Goal: Information Seeking & Learning: Learn about a topic

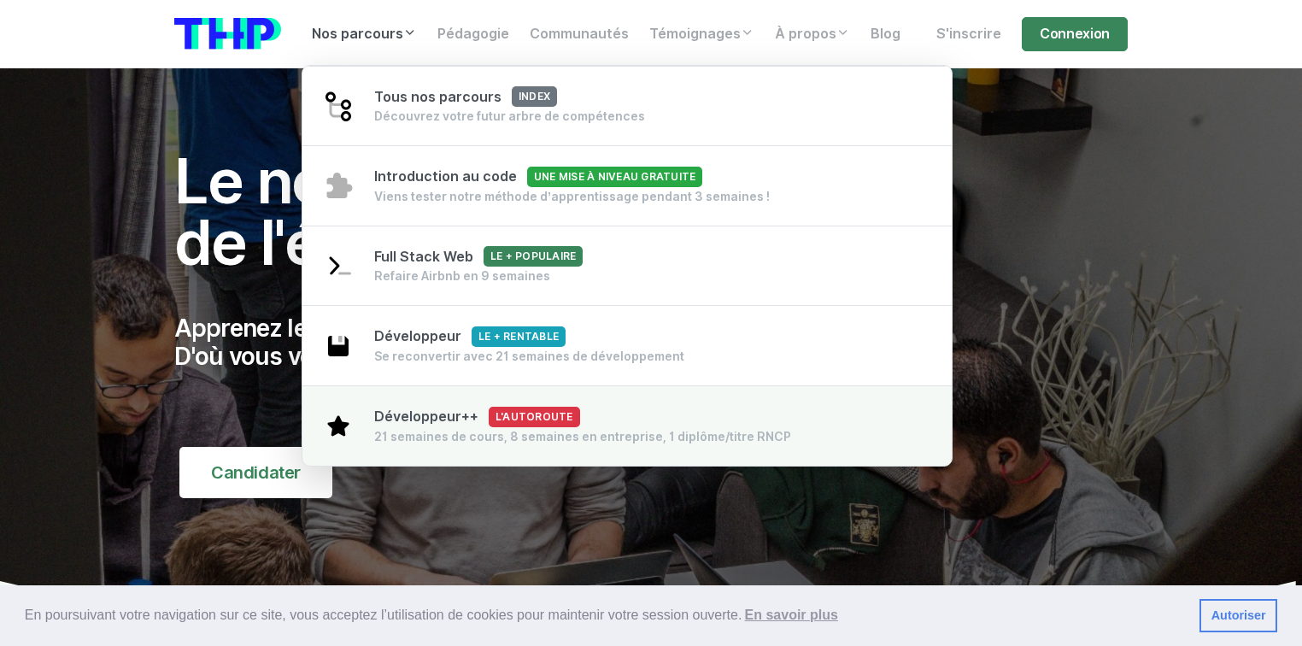
click at [458, 430] on div "21 semaines de cours, 8 semaines en entreprise, 1 diplôme/titre RNCP" at bounding box center [582, 436] width 417 height 17
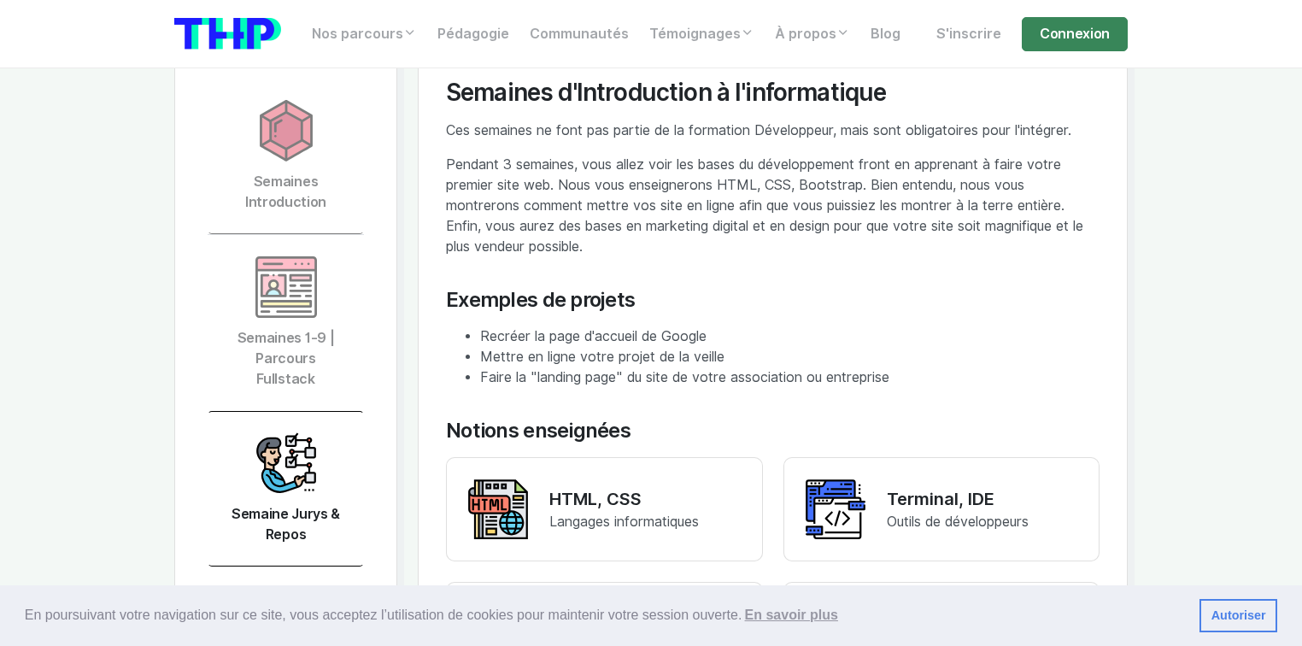
scroll to position [3827, 0]
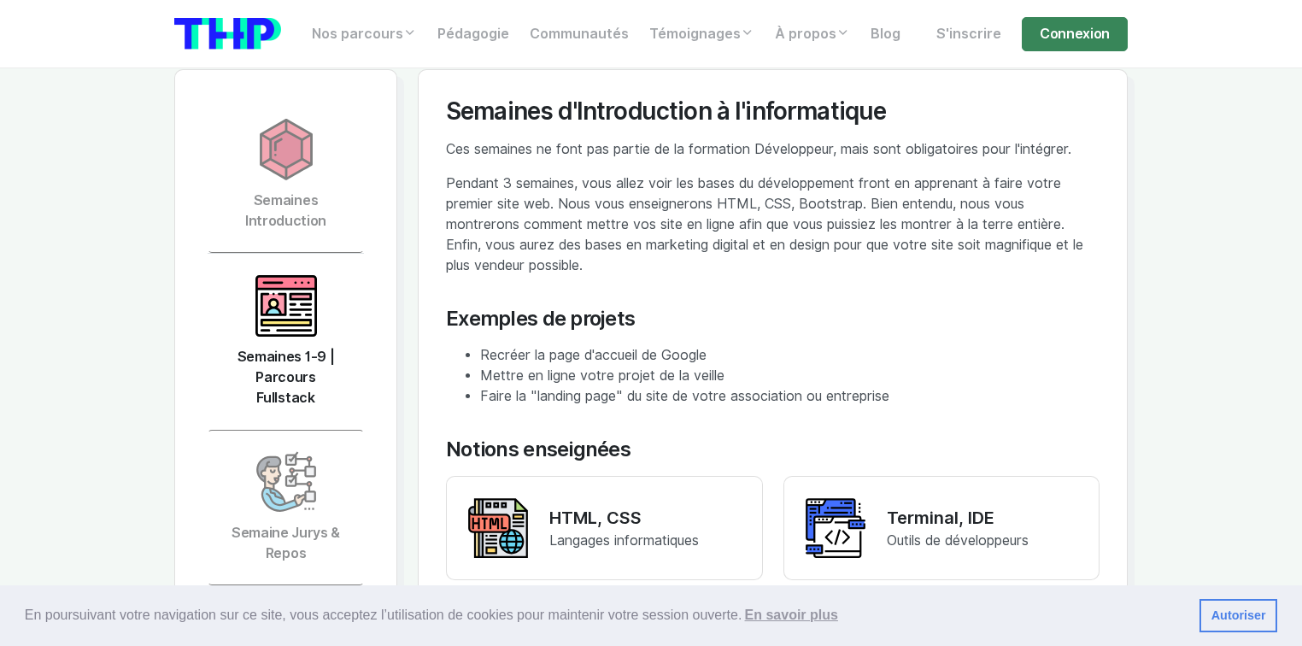
click at [284, 275] on img at bounding box center [285, 305] width 61 height 61
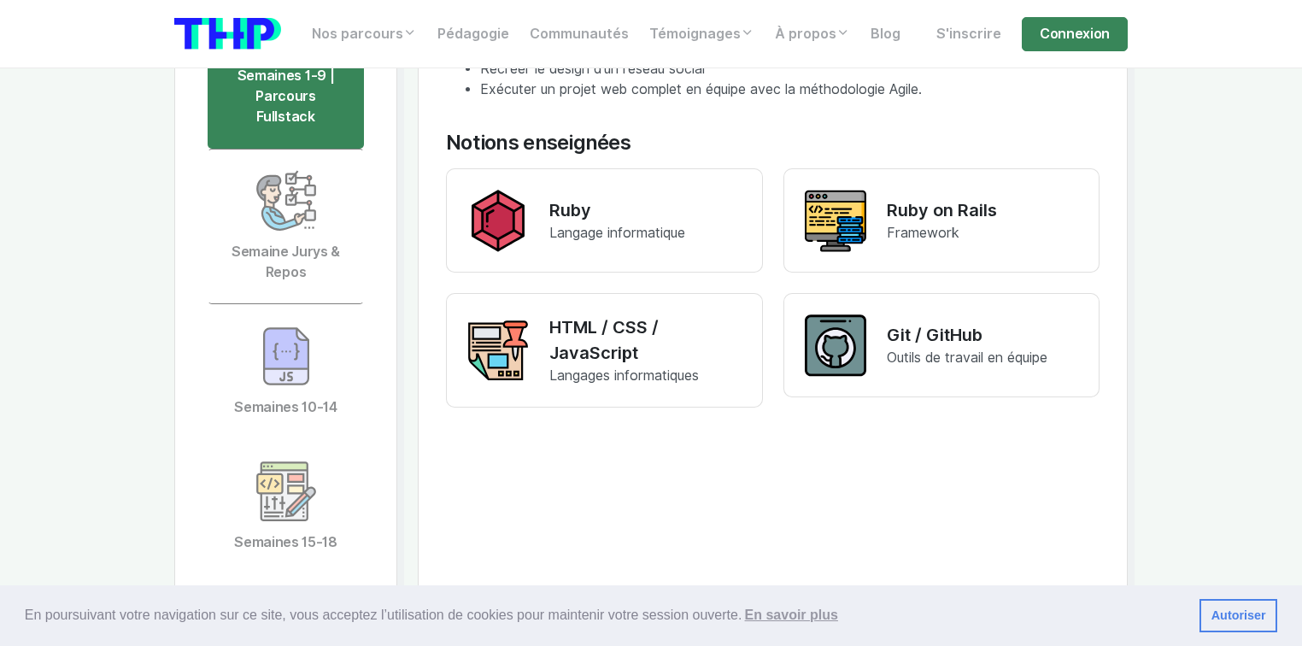
scroll to position [4100, 0]
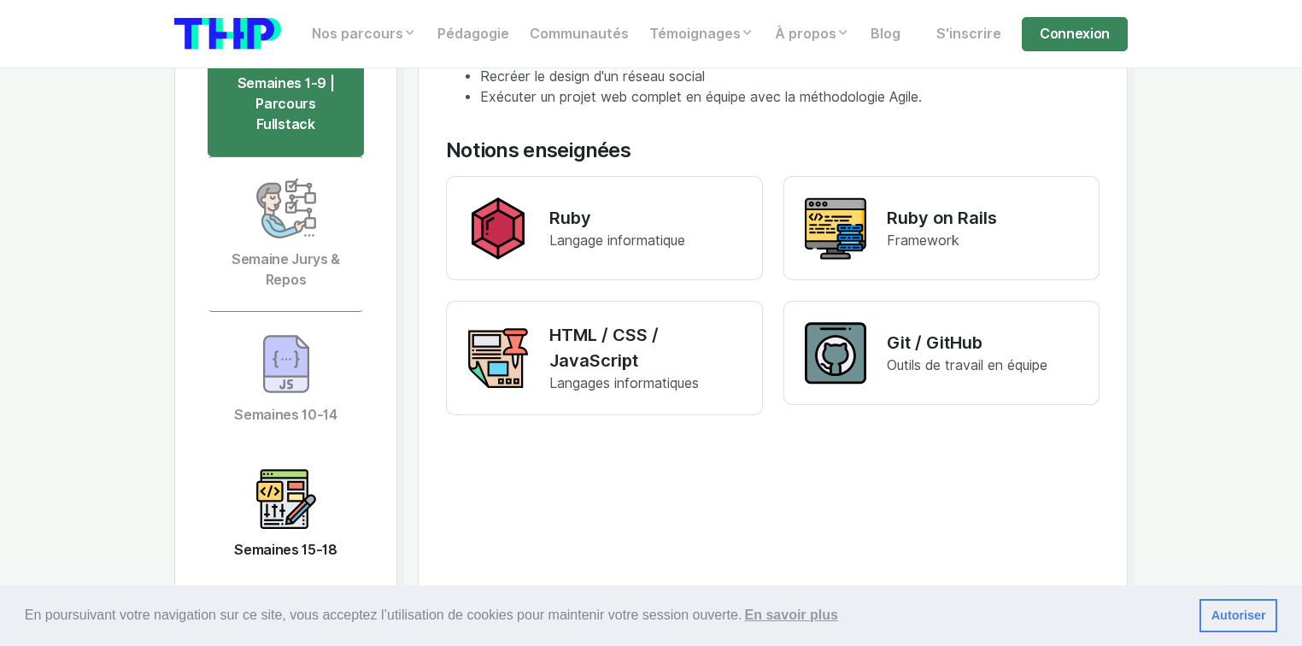
click at [291, 468] on img at bounding box center [285, 498] width 61 height 61
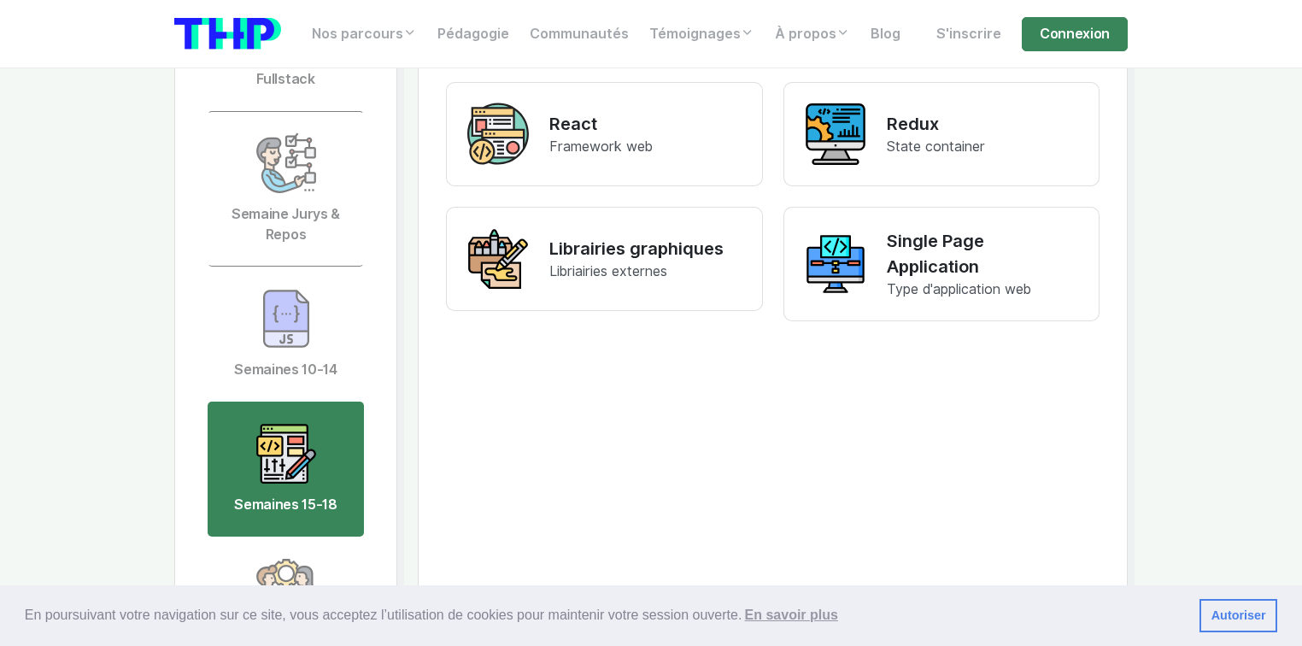
scroll to position [4237, 0]
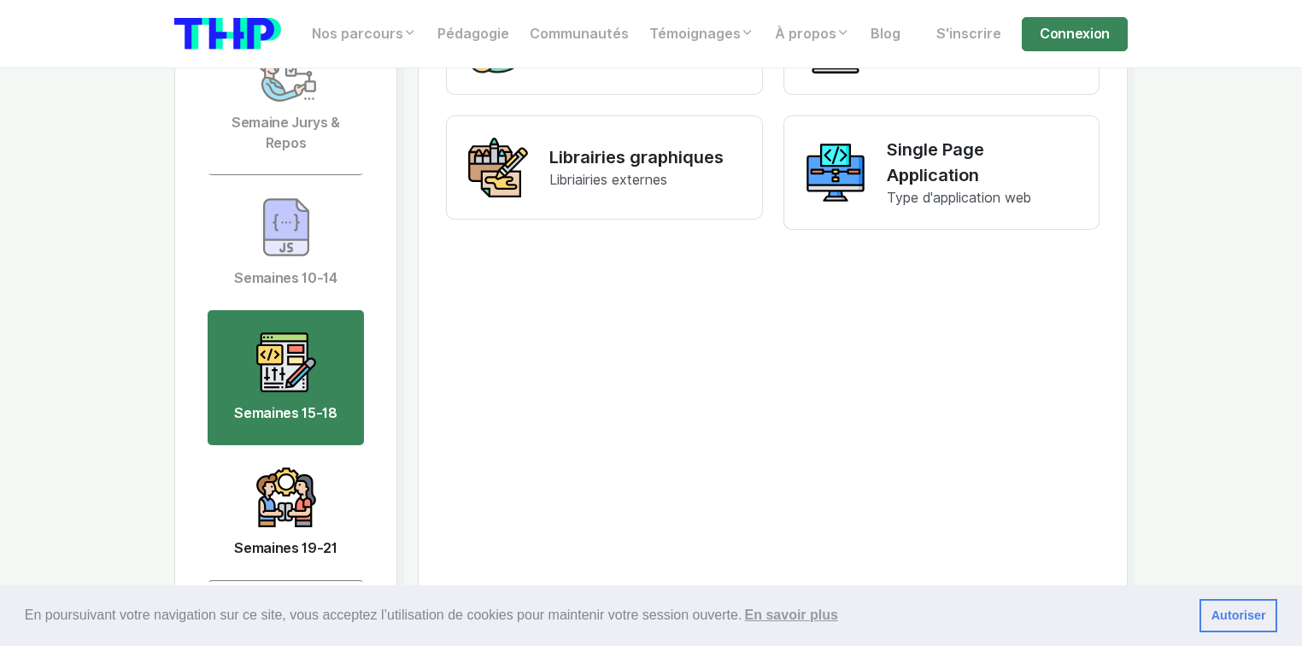
click at [290, 466] on img at bounding box center [285, 496] width 61 height 61
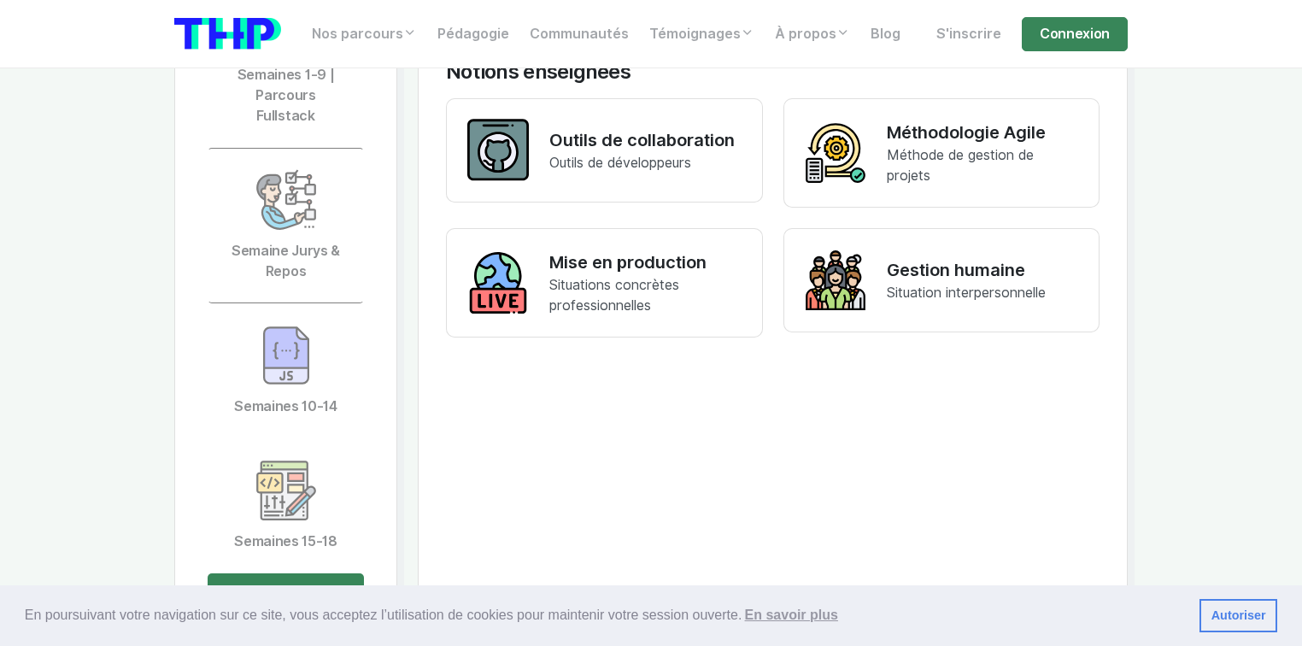
scroll to position [4373, 0]
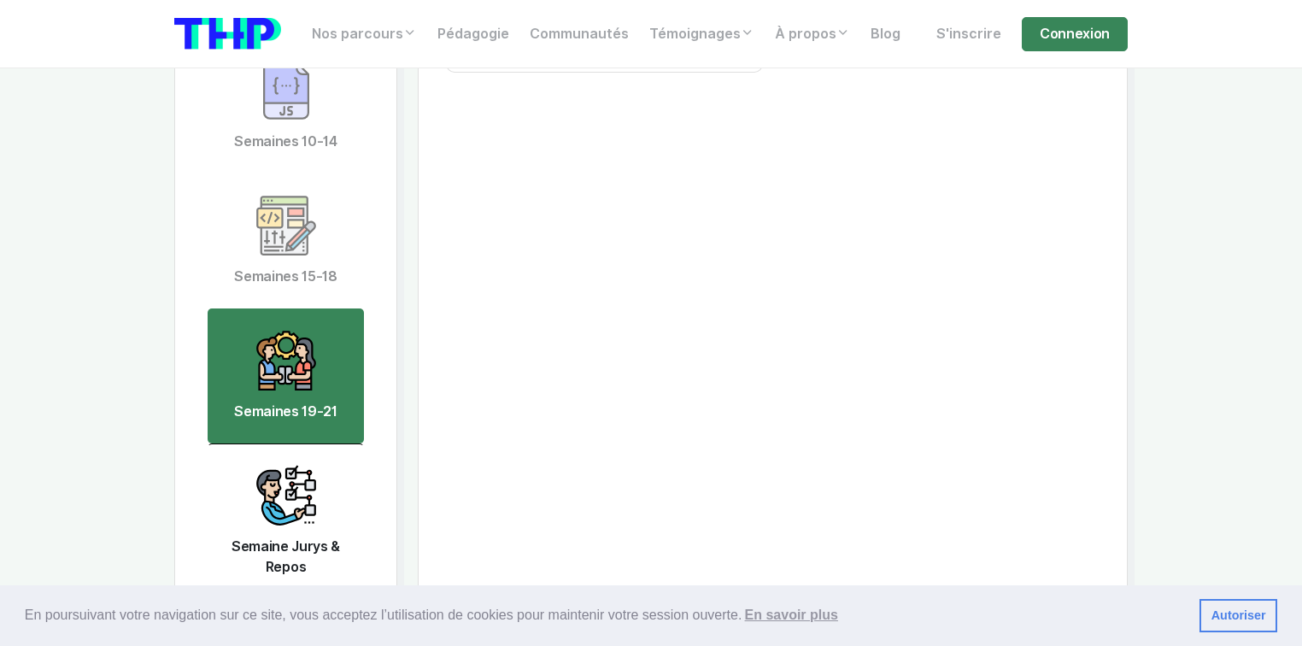
click at [277, 466] on img at bounding box center [285, 495] width 61 height 61
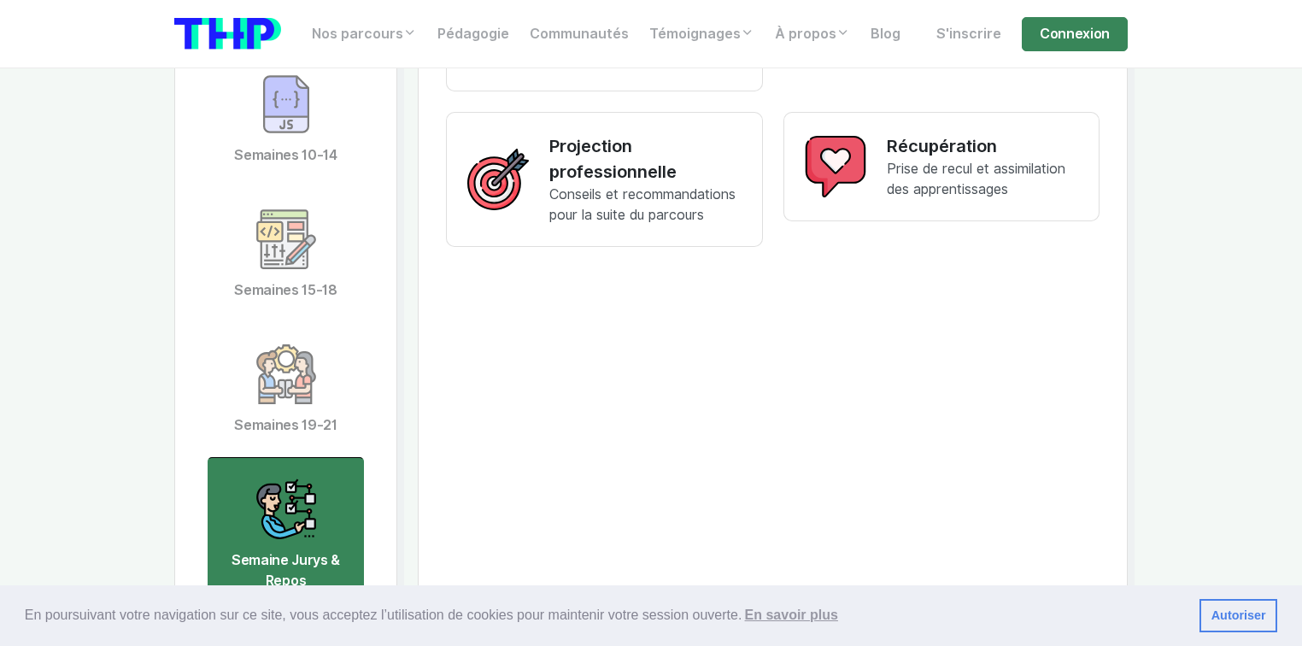
scroll to position [4647, 0]
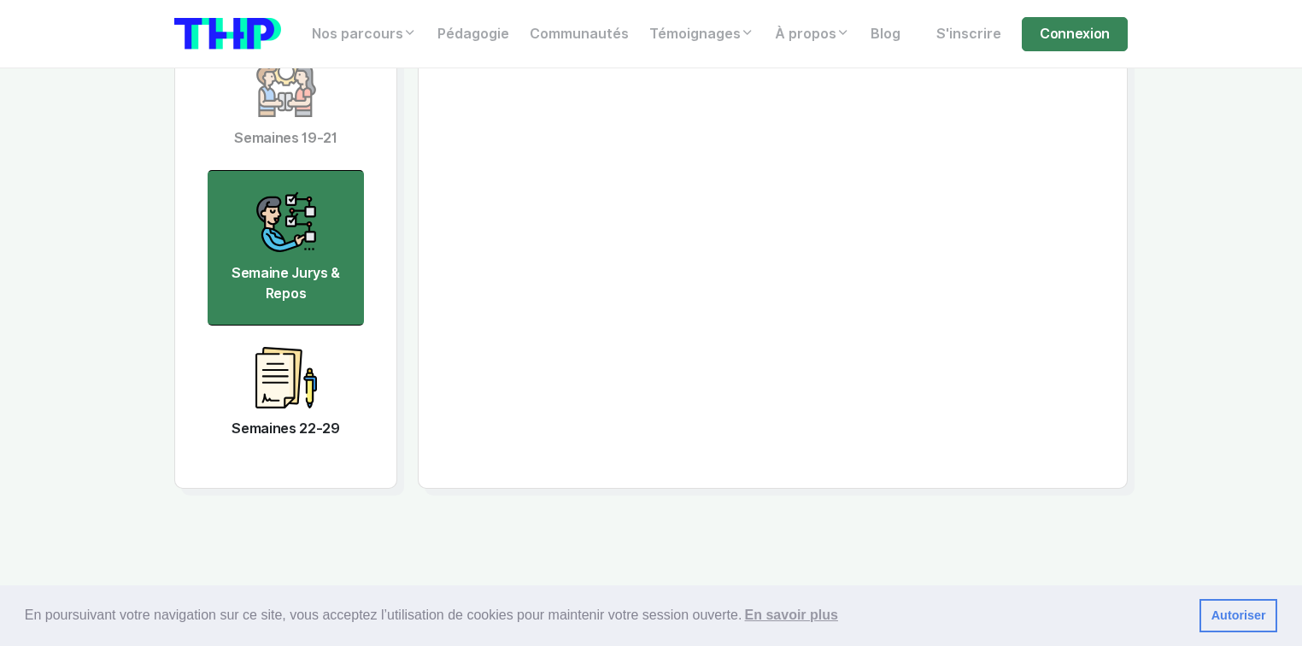
click at [311, 347] on img at bounding box center [285, 377] width 61 height 61
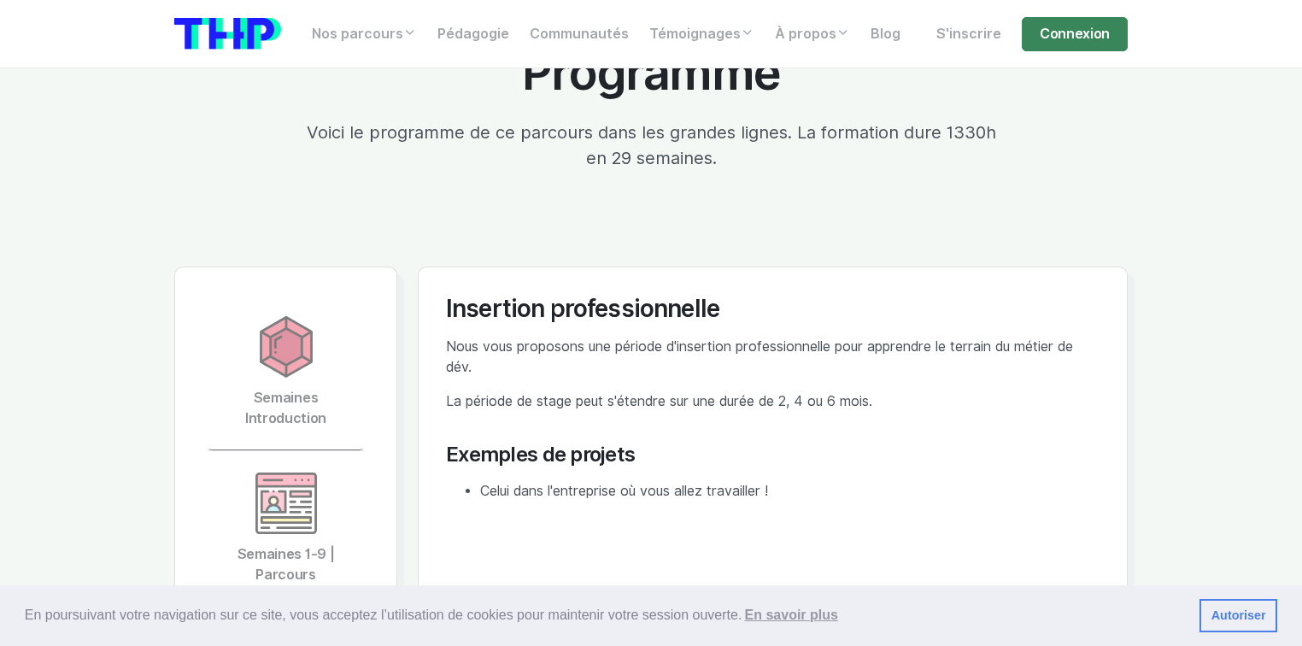
scroll to position [3622, 0]
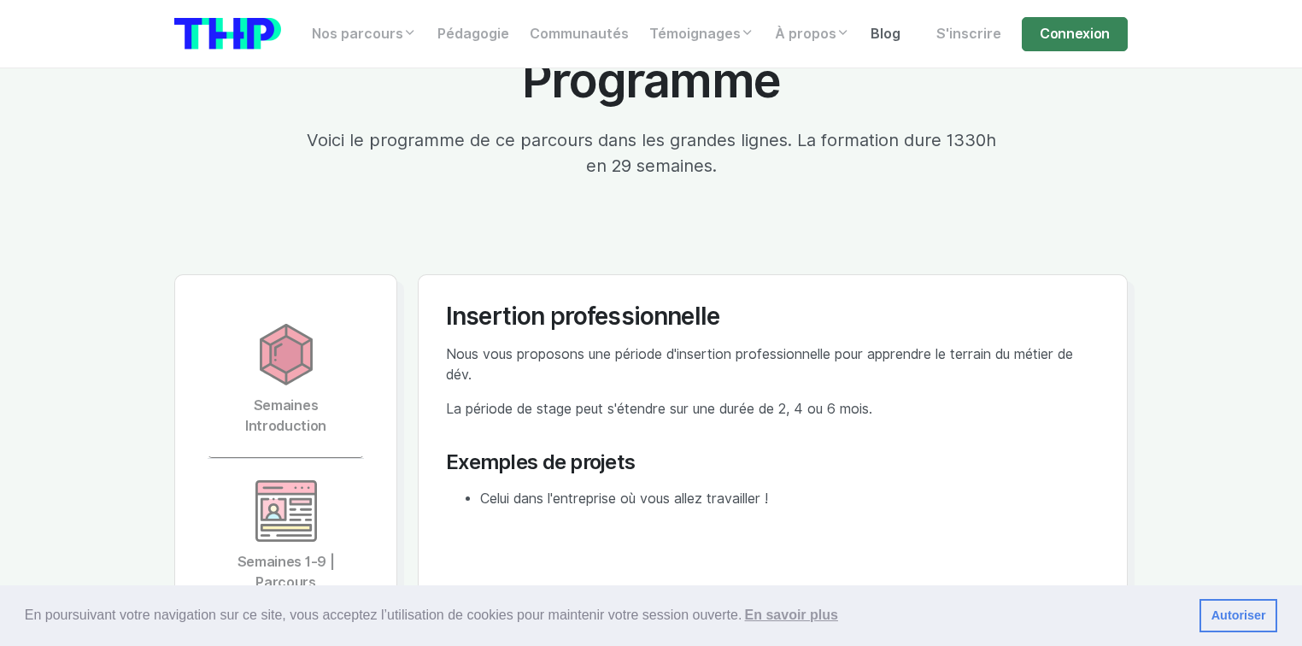
click at [891, 35] on link "Blog" at bounding box center [885, 34] width 50 height 34
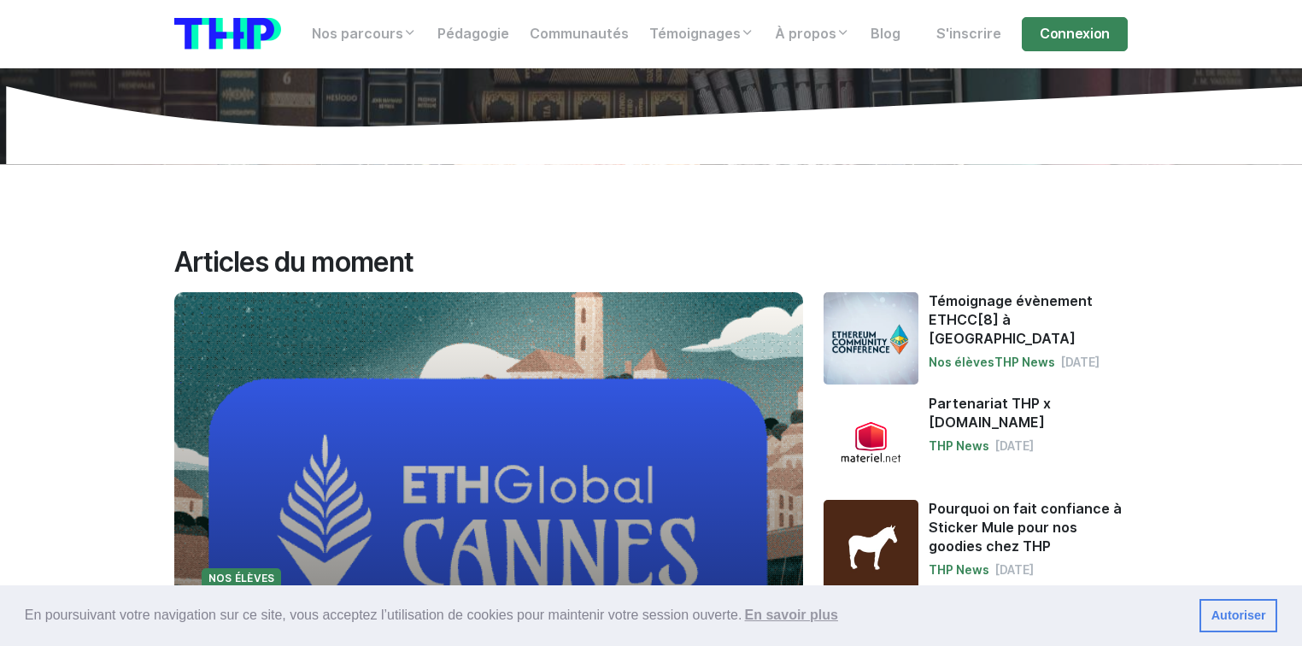
scroll to position [205, 0]
